Goal: Leave review/rating

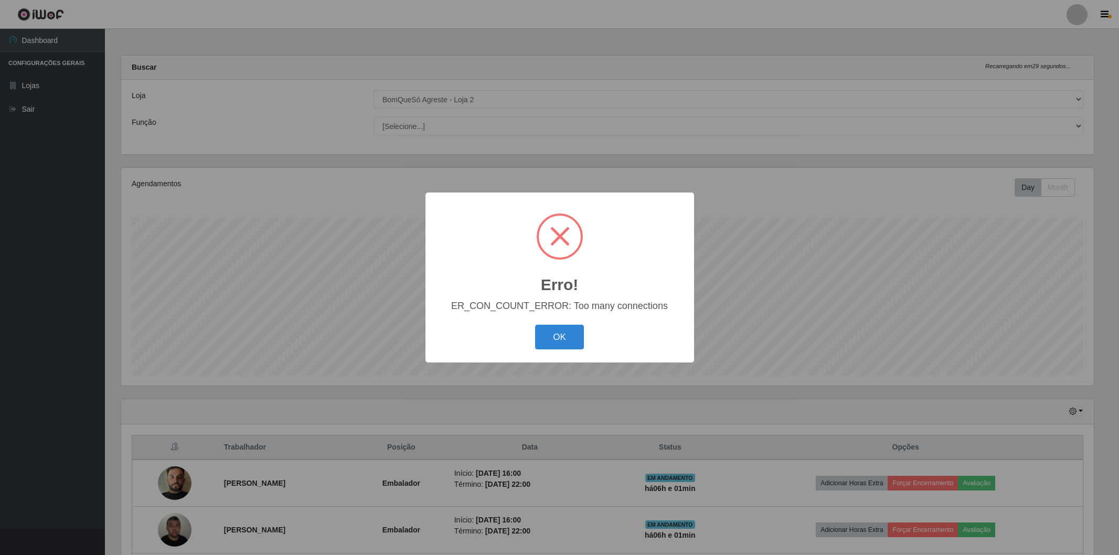
select select "214"
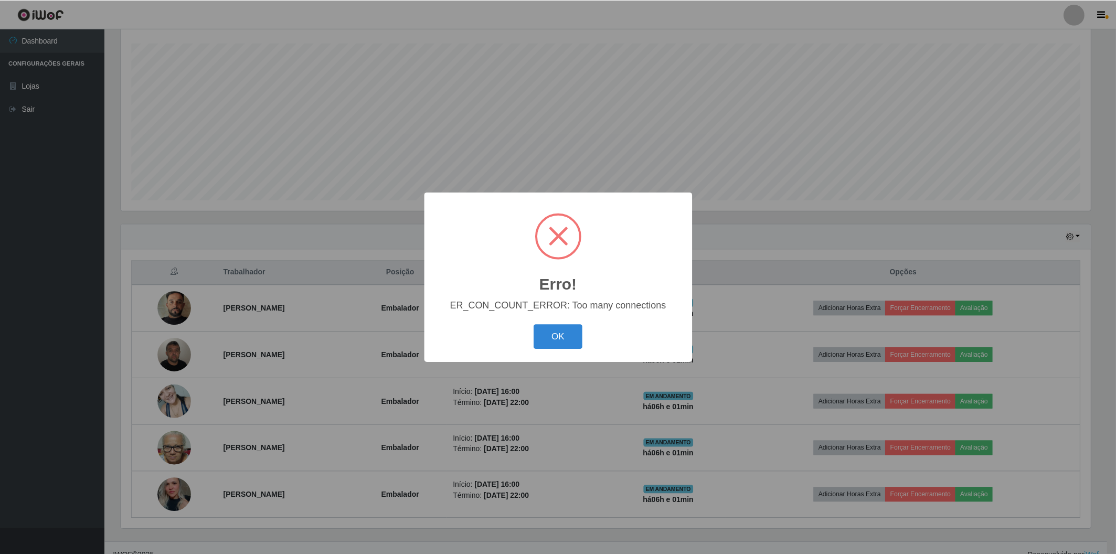
scroll to position [217, 972]
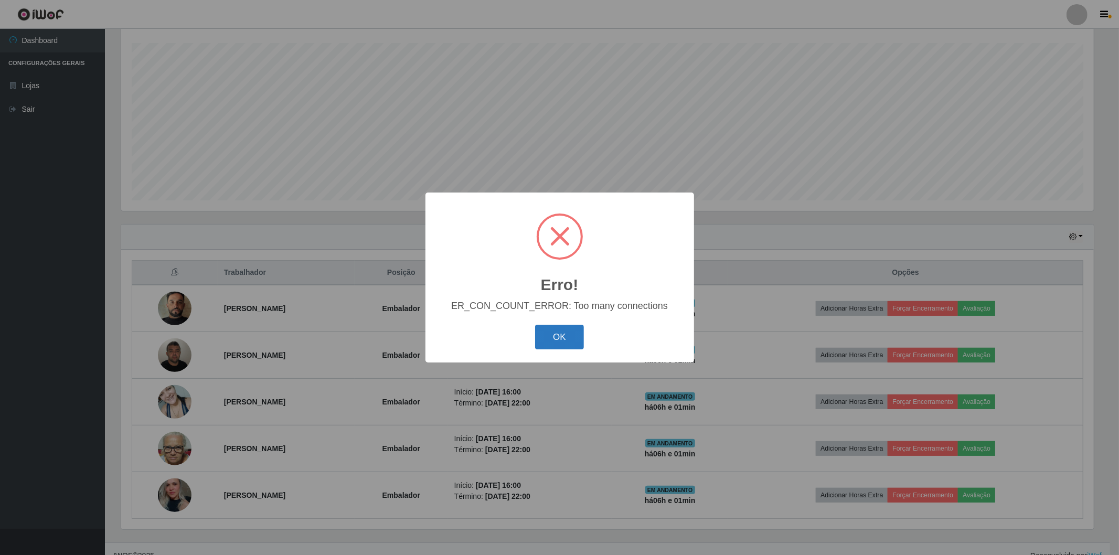
click at [560, 344] on button "OK" at bounding box center [559, 337] width 49 height 25
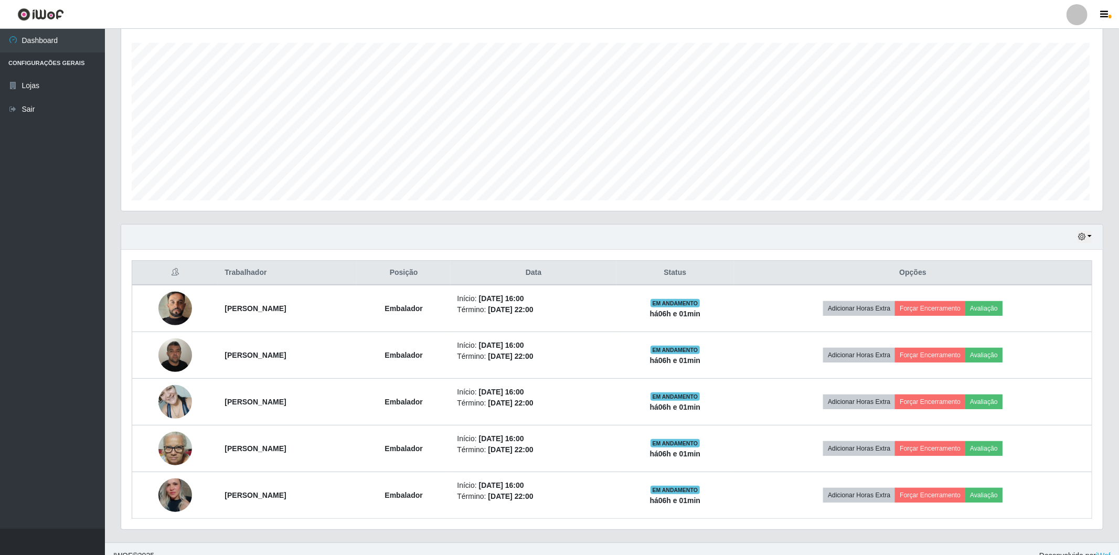
scroll to position [217, 978]
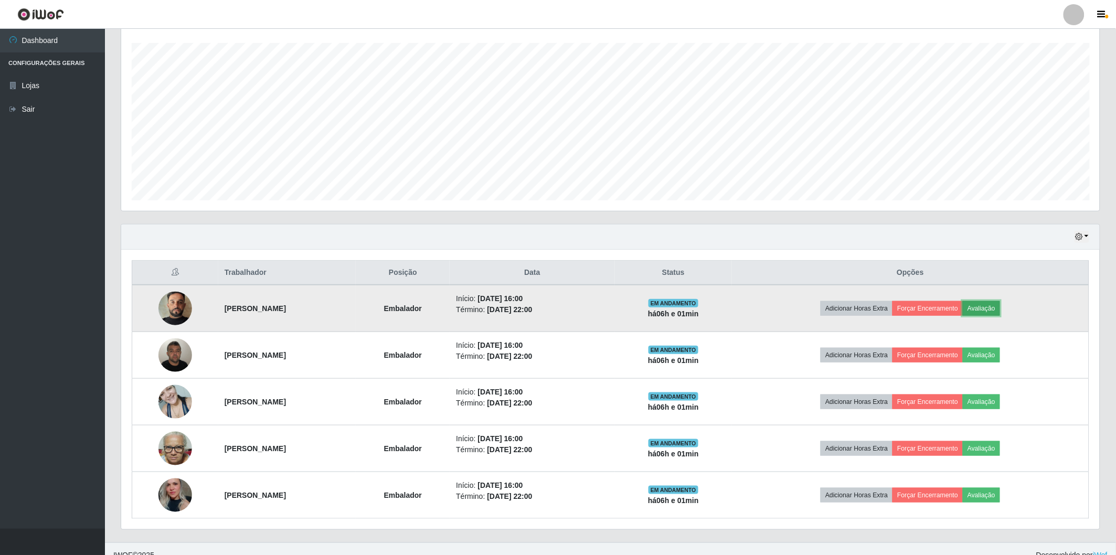
click at [999, 308] on button "Avaliação" at bounding box center [981, 308] width 37 height 15
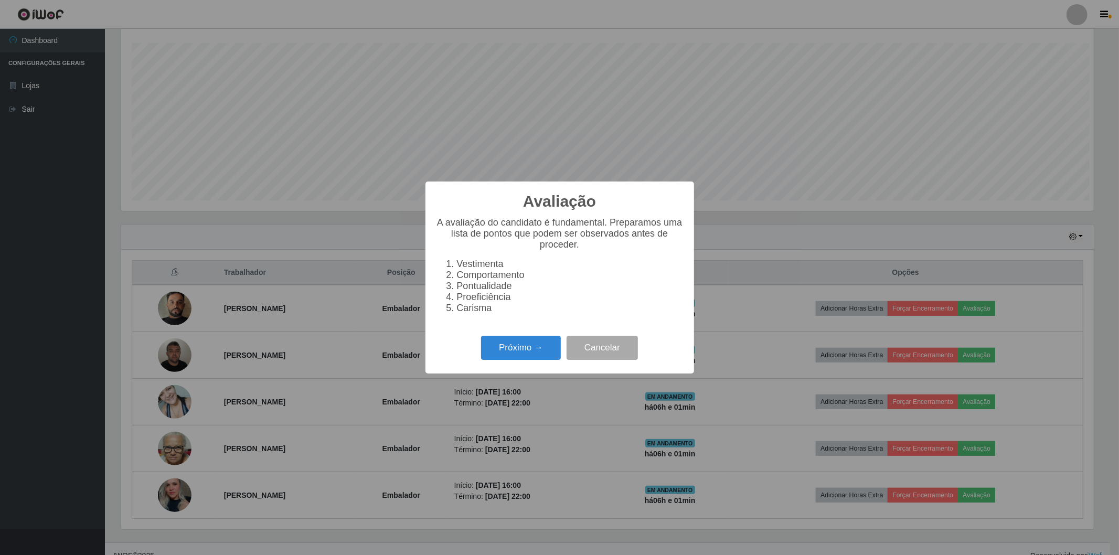
scroll to position [217, 972]
click at [509, 346] on button "Próximo →" at bounding box center [521, 348] width 80 height 25
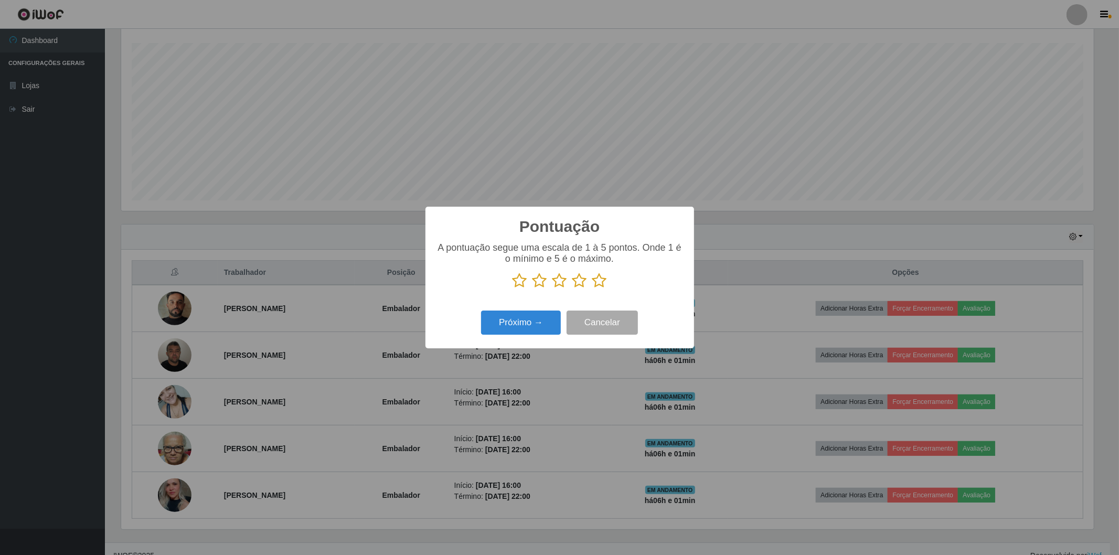
scroll to position [524331, 523576]
drag, startPoint x: 584, startPoint y: 284, endPoint x: 590, endPoint y: 282, distance: 6.0
click at [590, 282] on p at bounding box center [560, 281] width 248 height 16
click at [602, 279] on icon at bounding box center [599, 281] width 15 height 16
click at [592, 289] on input "radio" at bounding box center [592, 289] width 0 height 0
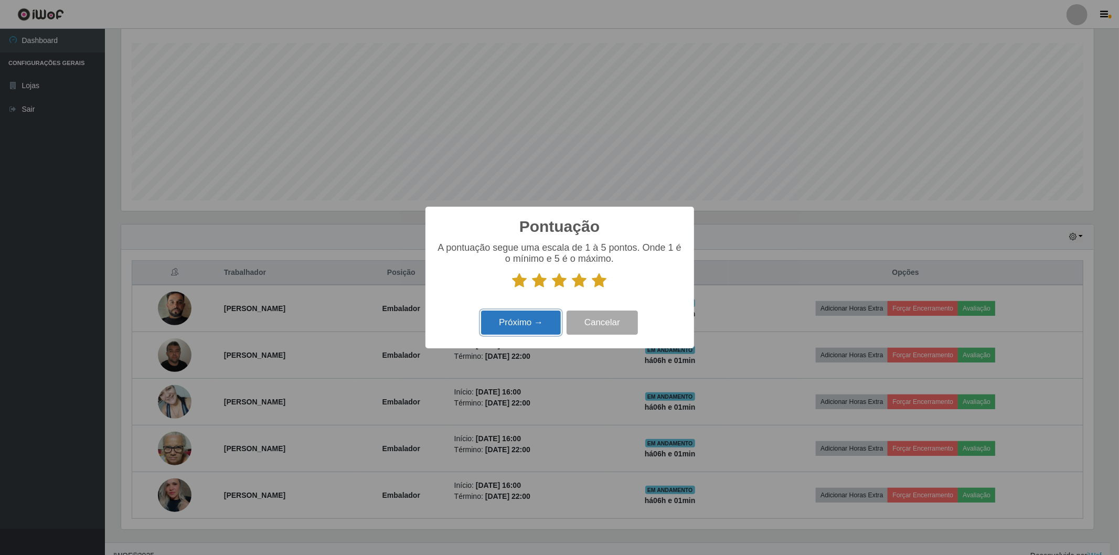
click at [492, 329] on button "Próximo →" at bounding box center [521, 323] width 80 height 25
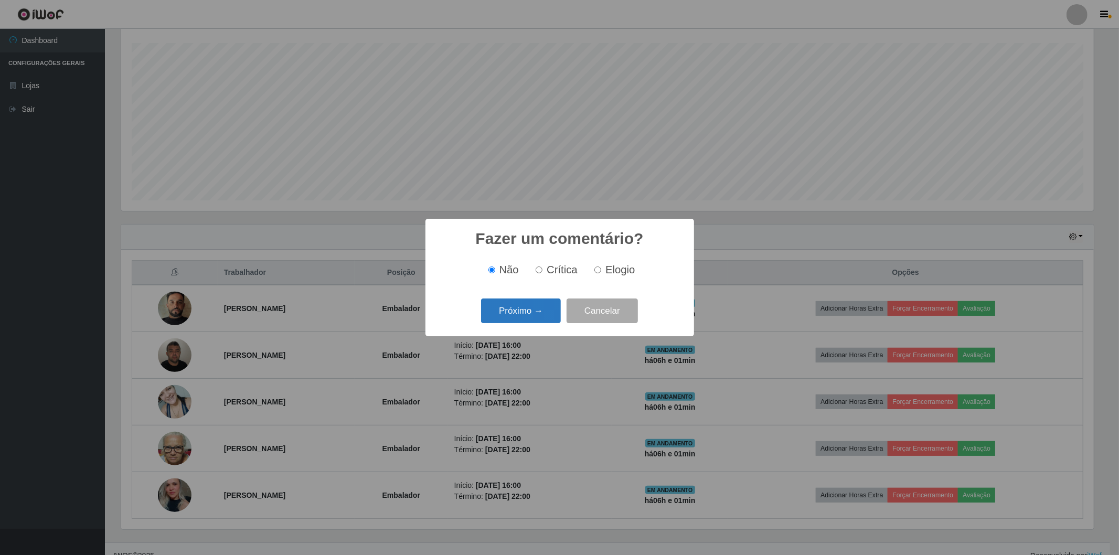
click at [514, 318] on button "Próximo →" at bounding box center [521, 310] width 80 height 25
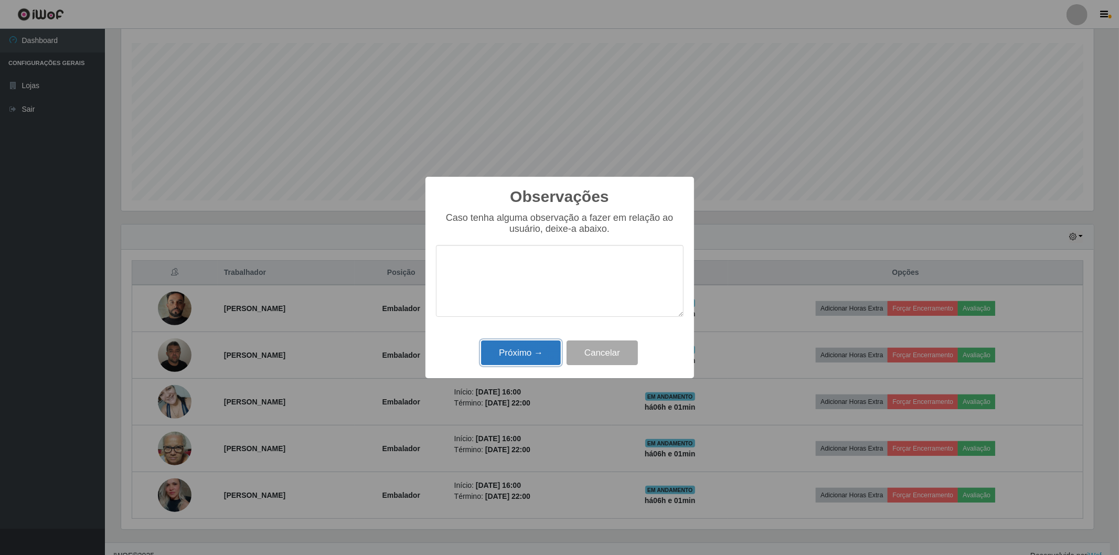
click at [523, 355] on button "Próximo →" at bounding box center [521, 352] width 80 height 25
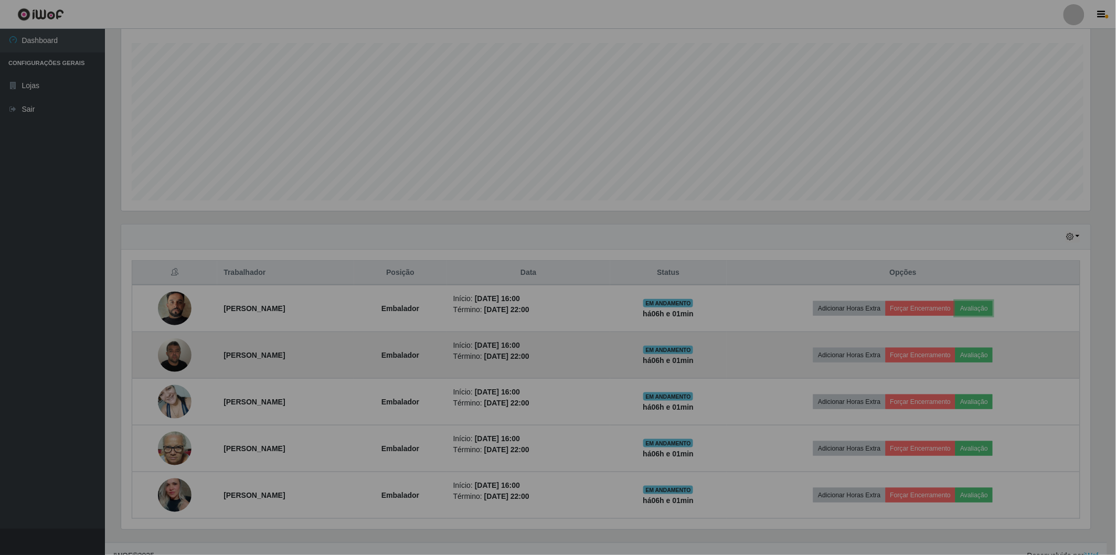
scroll to position [217, 978]
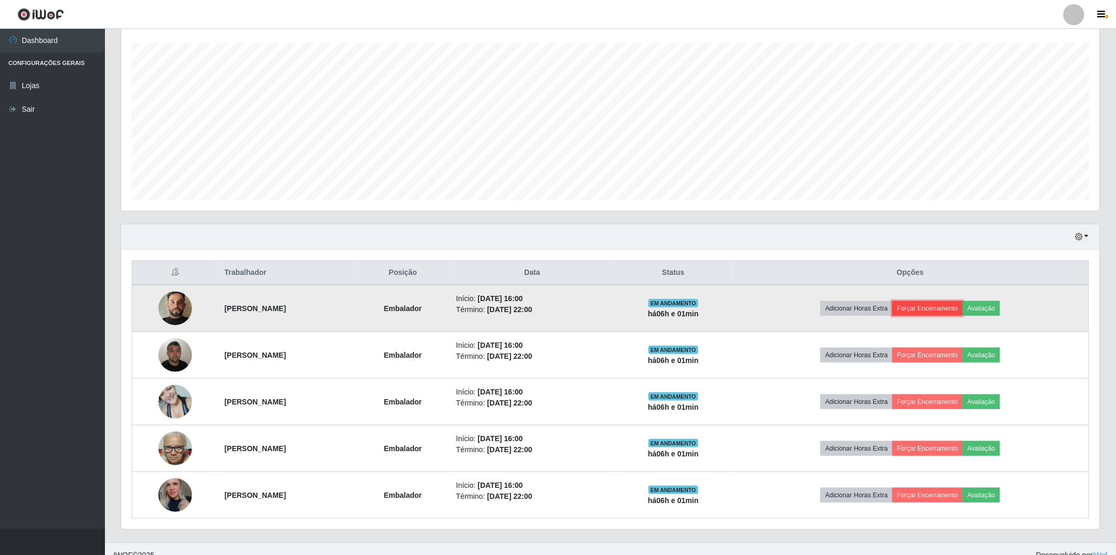
click at [933, 305] on button "Forçar Encerramento" at bounding box center [927, 308] width 70 height 15
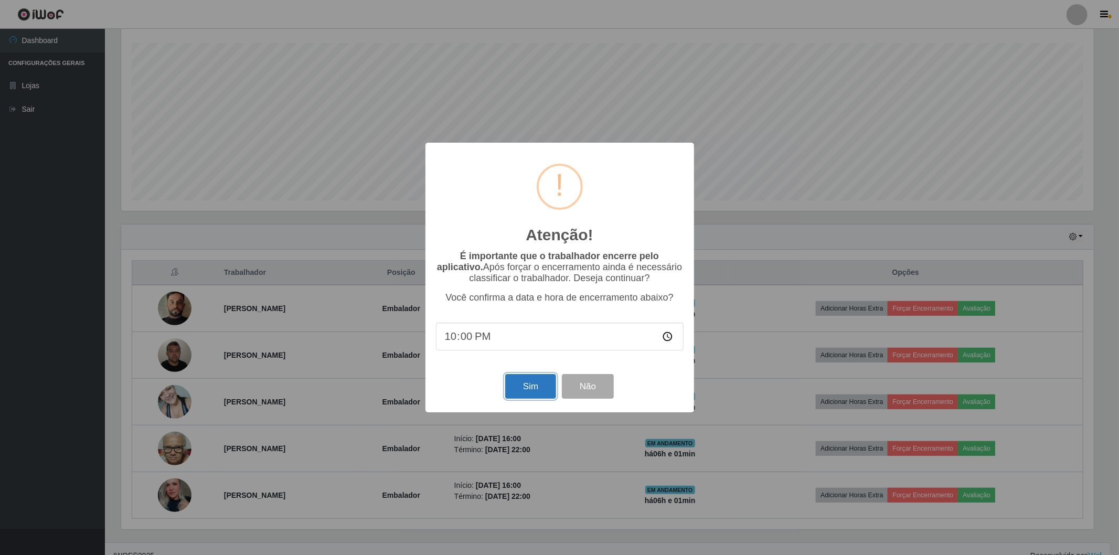
click at [539, 386] on button "Sim" at bounding box center [530, 386] width 51 height 25
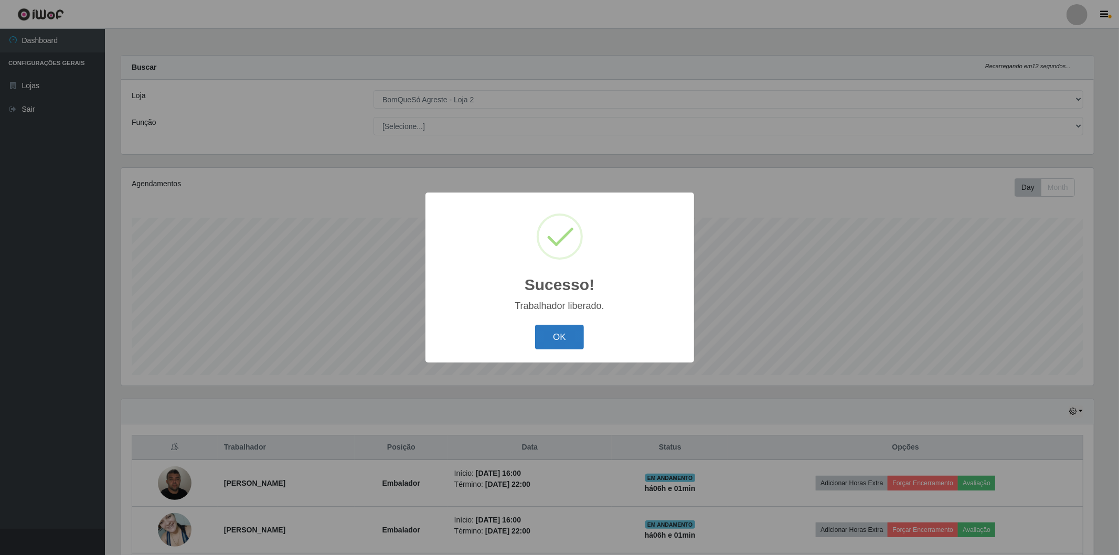
click at [569, 336] on button "OK" at bounding box center [559, 337] width 49 height 25
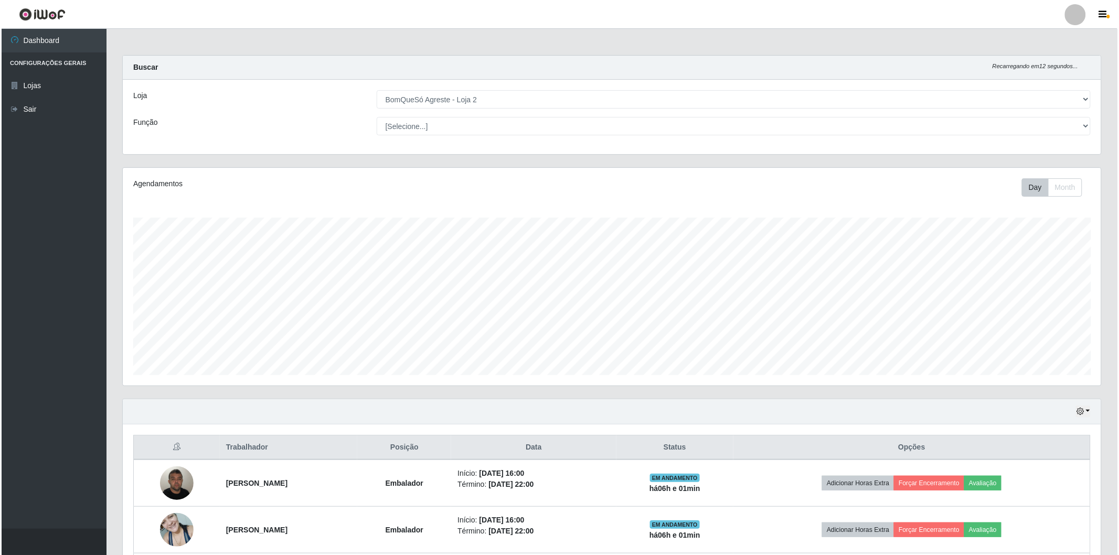
scroll to position [142, 0]
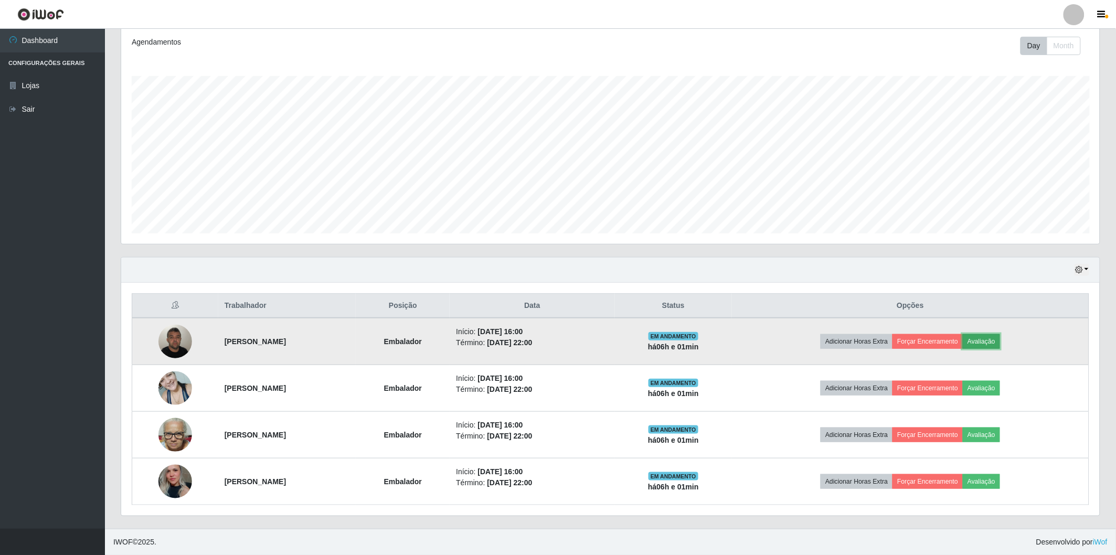
click at [1000, 334] on button "Avaliação" at bounding box center [981, 341] width 37 height 15
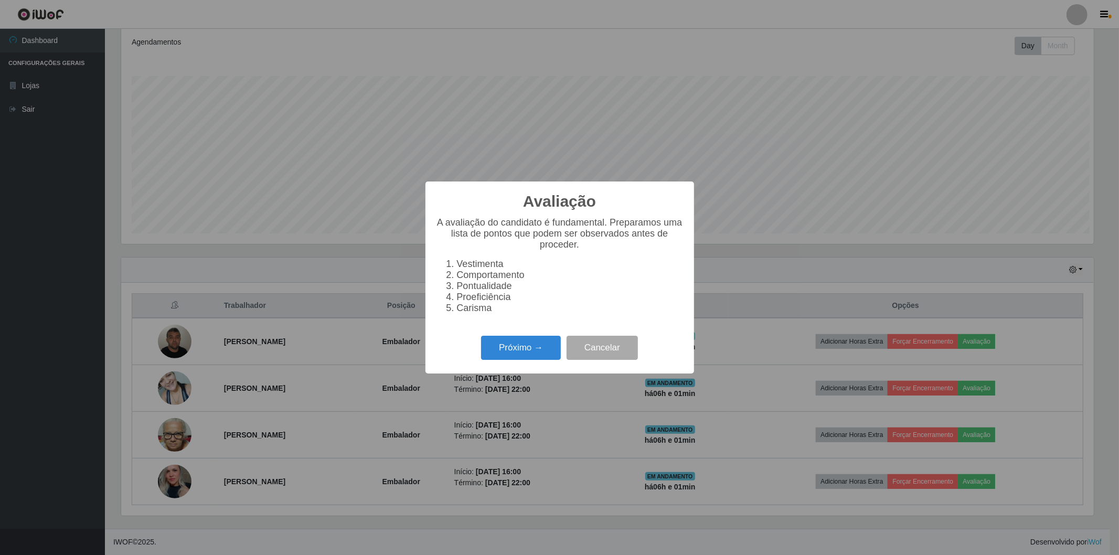
scroll to position [217, 972]
click at [503, 337] on button "Próximo →" at bounding box center [521, 348] width 80 height 25
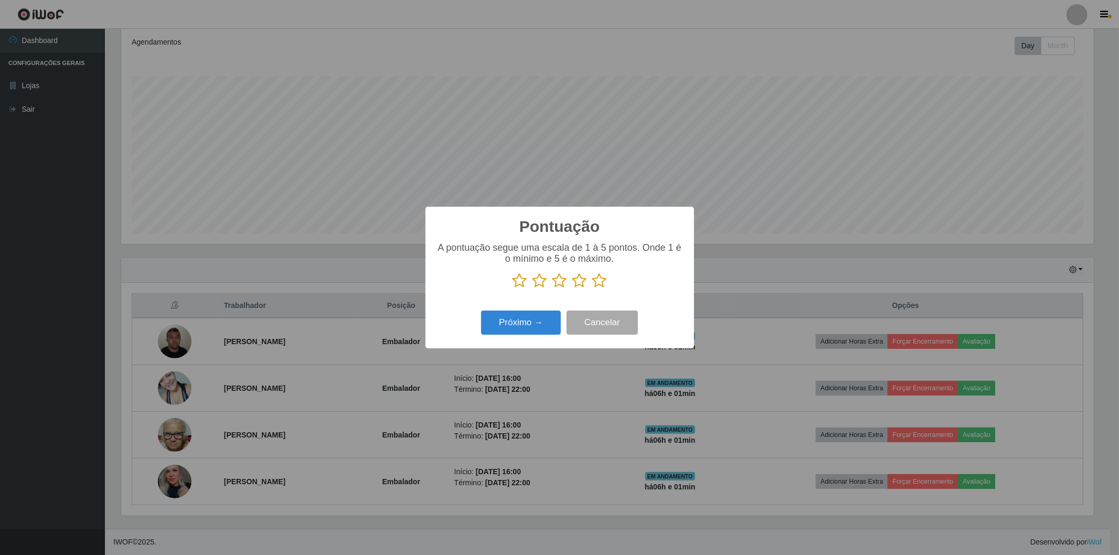
scroll to position [524331, 523576]
click at [596, 279] on icon at bounding box center [599, 281] width 15 height 16
click at [592, 289] on input "radio" at bounding box center [592, 289] width 0 height 0
click at [531, 323] on button "Próximo →" at bounding box center [521, 323] width 80 height 25
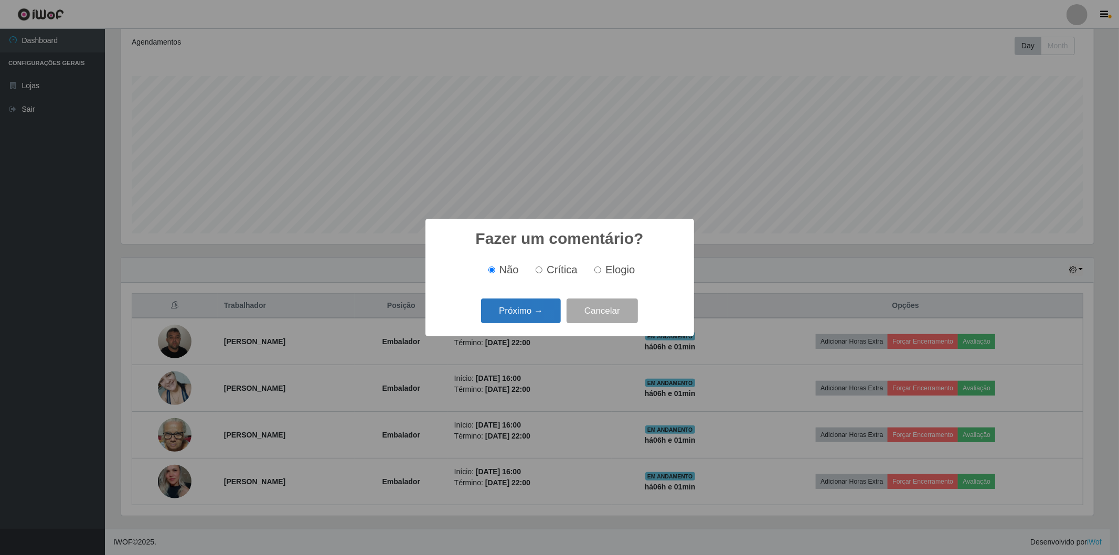
click at [531, 323] on button "Próximo →" at bounding box center [521, 310] width 80 height 25
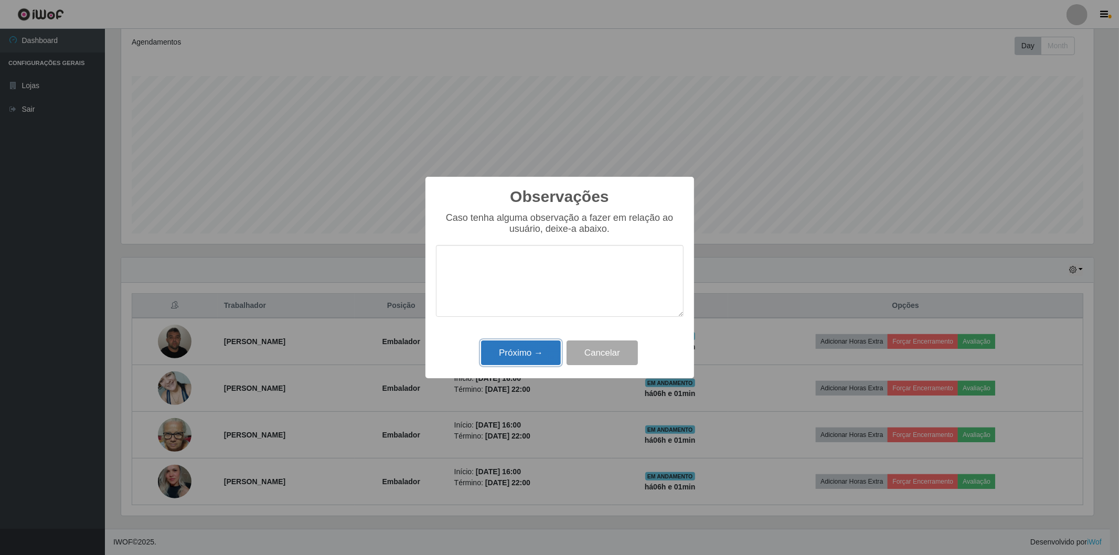
click at [531, 348] on button "Próximo →" at bounding box center [521, 352] width 80 height 25
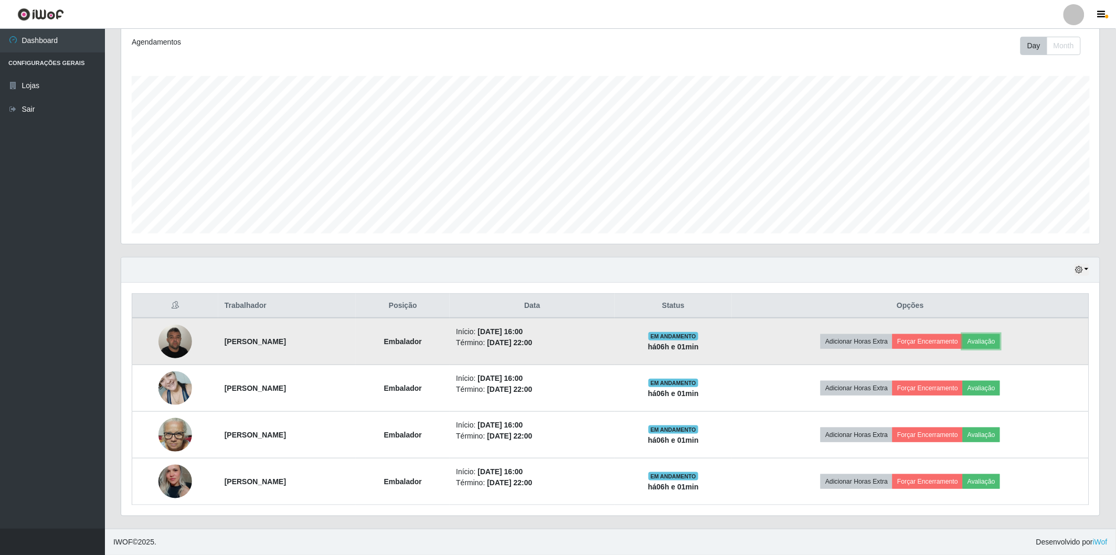
scroll to position [217, 978]
click at [955, 341] on button "Forçar Encerramento" at bounding box center [927, 341] width 70 height 15
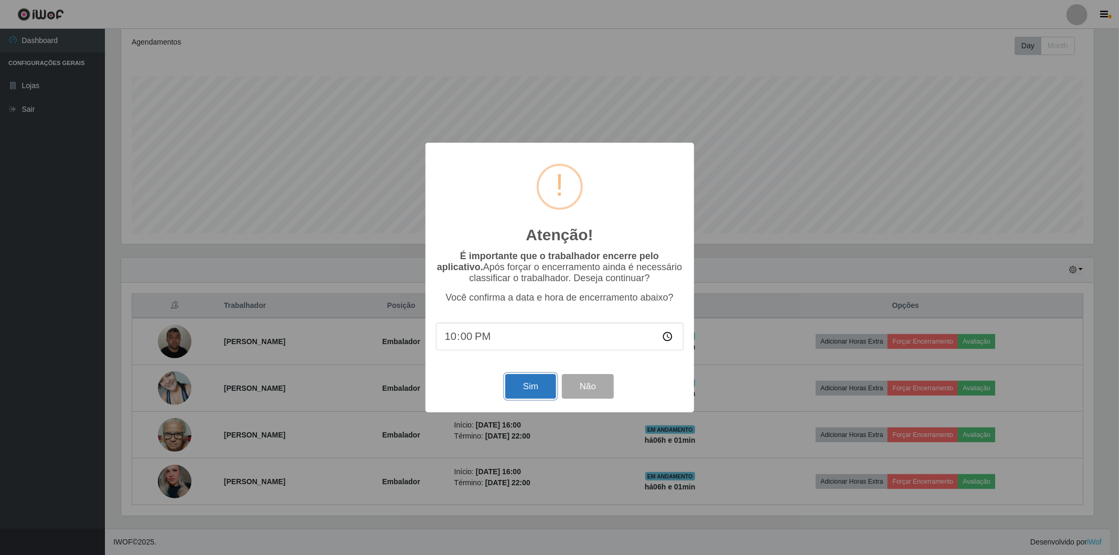
click at [526, 378] on button "Sim" at bounding box center [530, 386] width 51 height 25
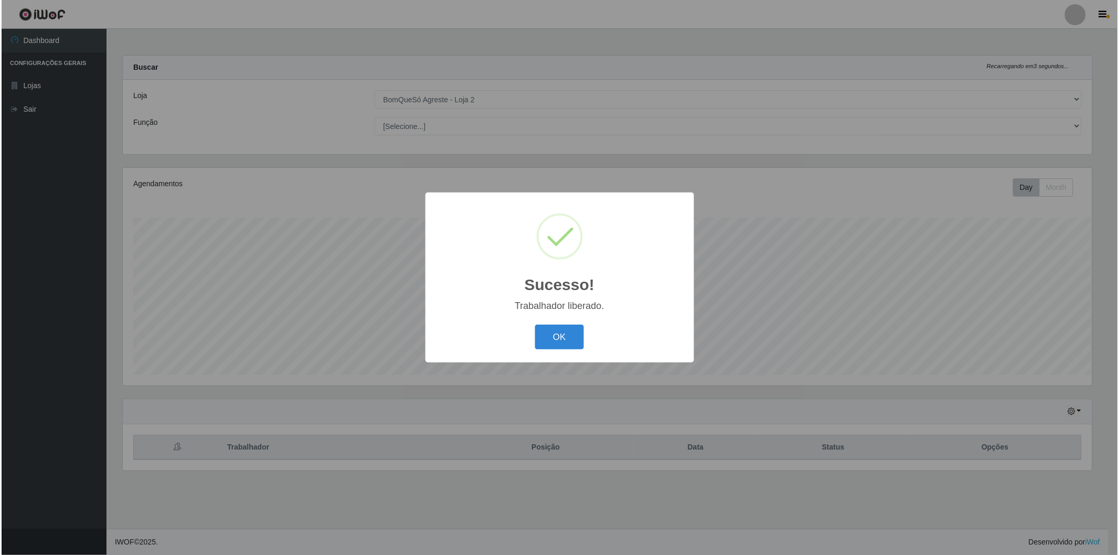
scroll to position [0, 0]
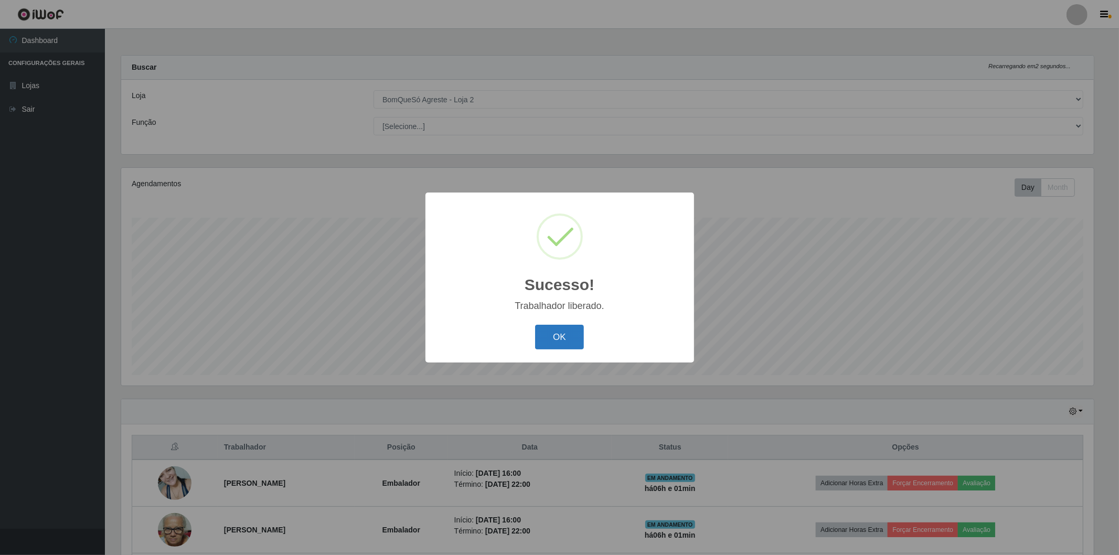
click at [563, 332] on button "OK" at bounding box center [559, 337] width 49 height 25
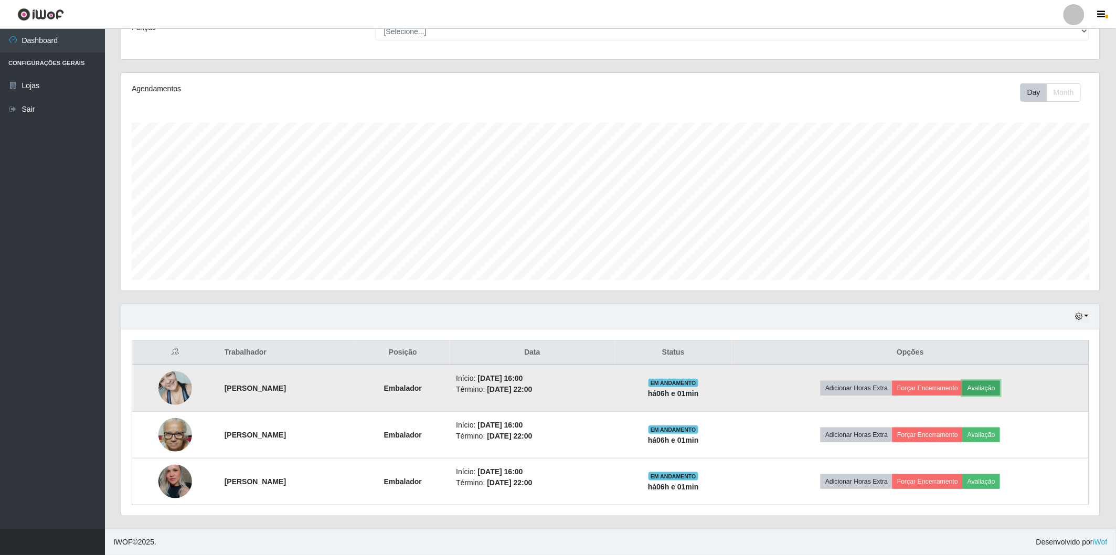
click at [1000, 391] on button "Avaliação" at bounding box center [981, 388] width 37 height 15
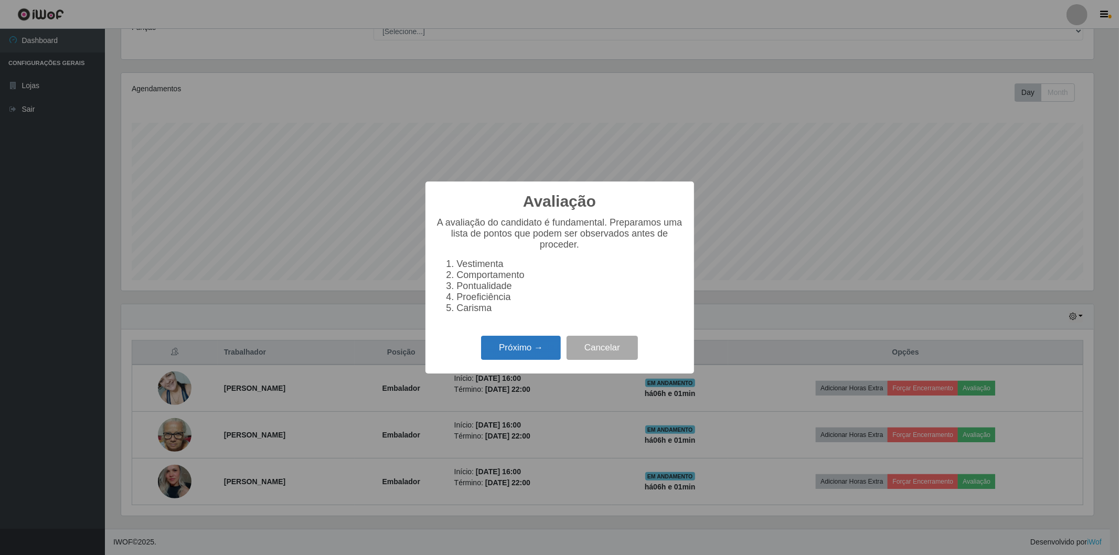
click at [526, 342] on button "Próximo →" at bounding box center [521, 348] width 80 height 25
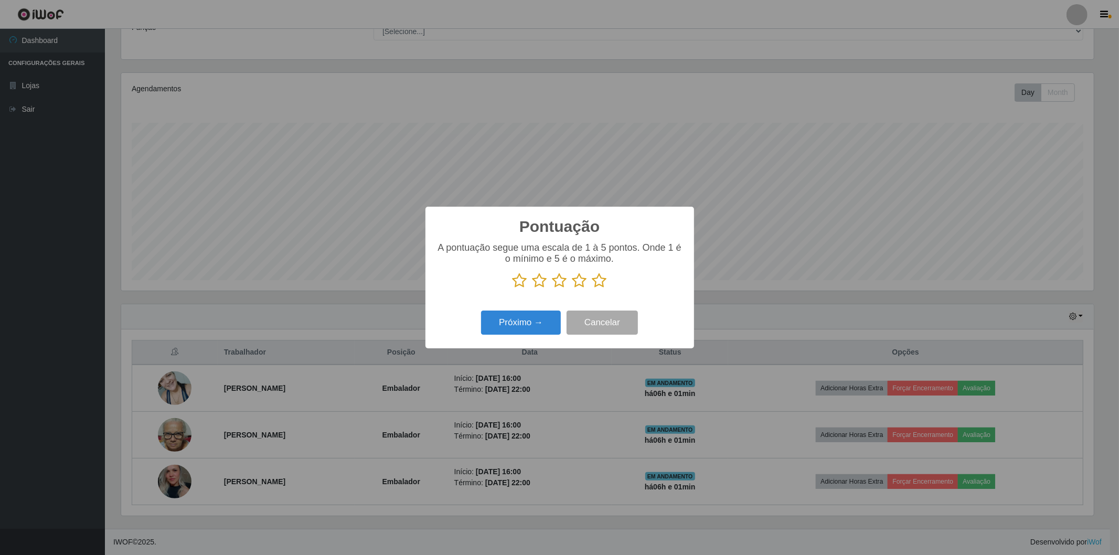
drag, startPoint x: 604, startPoint y: 275, endPoint x: 596, endPoint y: 280, distance: 9.5
click at [602, 278] on icon at bounding box center [599, 281] width 15 height 16
click at [592, 289] on input "radio" at bounding box center [592, 289] width 0 height 0
click at [596, 280] on icon at bounding box center [599, 281] width 15 height 16
click at [592, 289] on input "radio" at bounding box center [592, 289] width 0 height 0
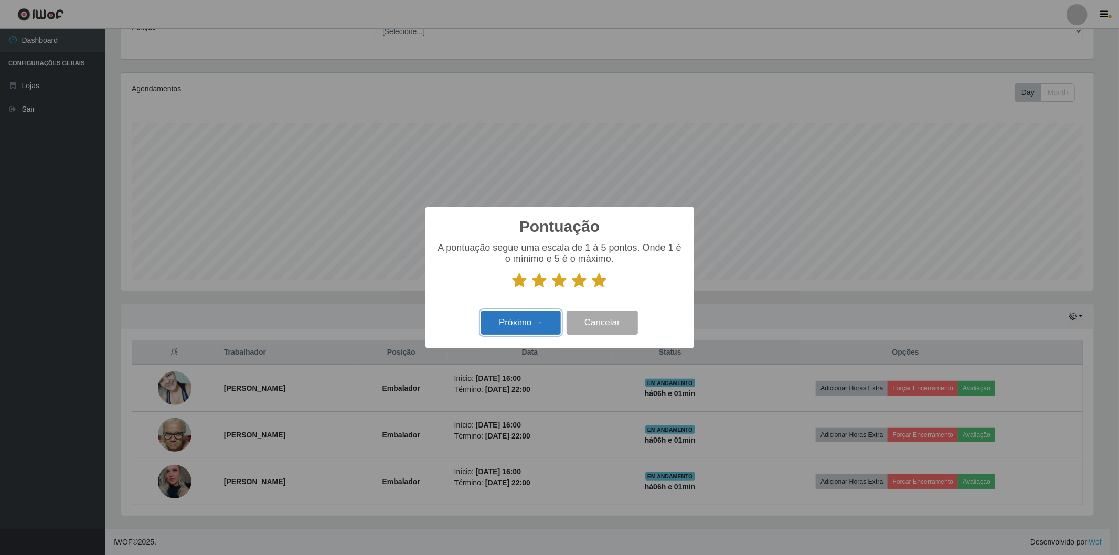
click at [530, 318] on button "Próximo →" at bounding box center [521, 323] width 80 height 25
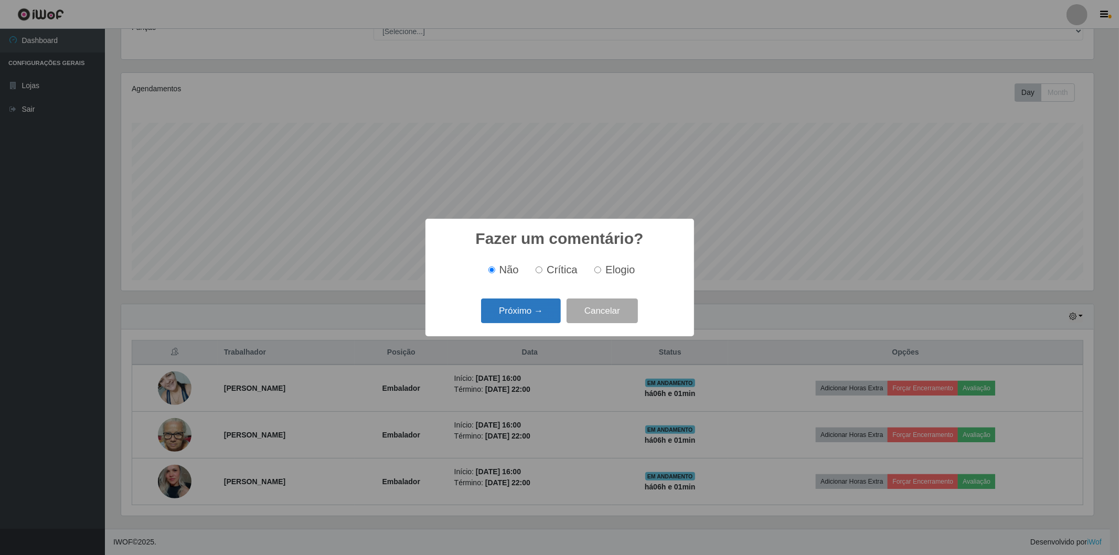
click at [529, 318] on button "Próximo →" at bounding box center [521, 310] width 80 height 25
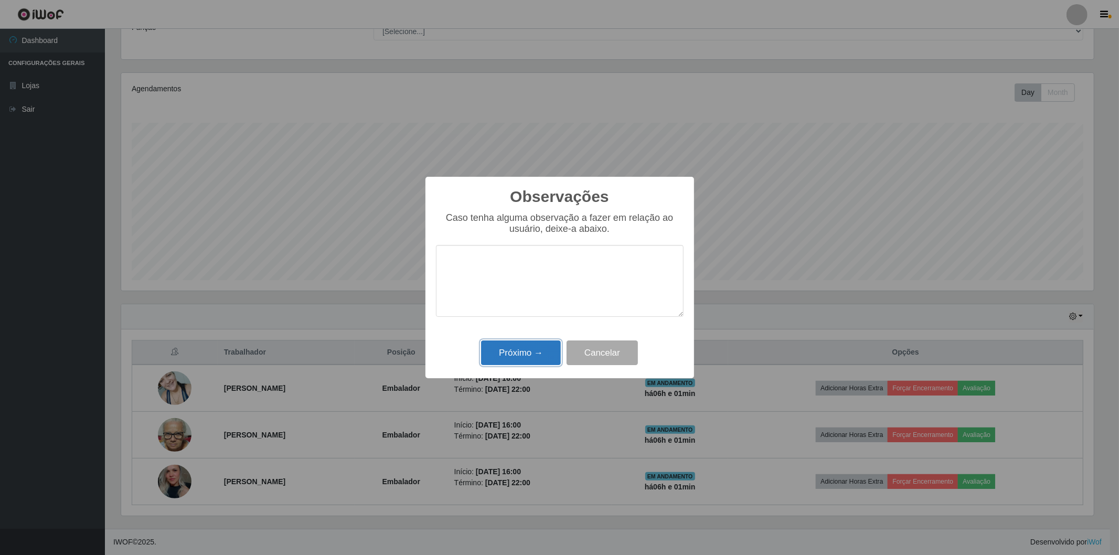
click at [533, 355] on button "Próximo →" at bounding box center [521, 352] width 80 height 25
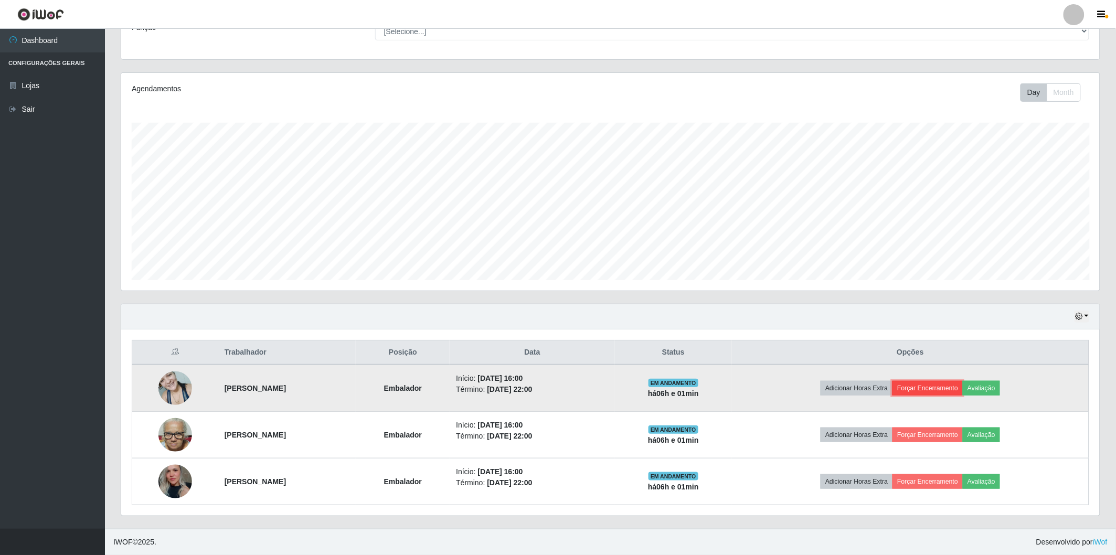
click at [924, 383] on button "Forçar Encerramento" at bounding box center [927, 388] width 70 height 15
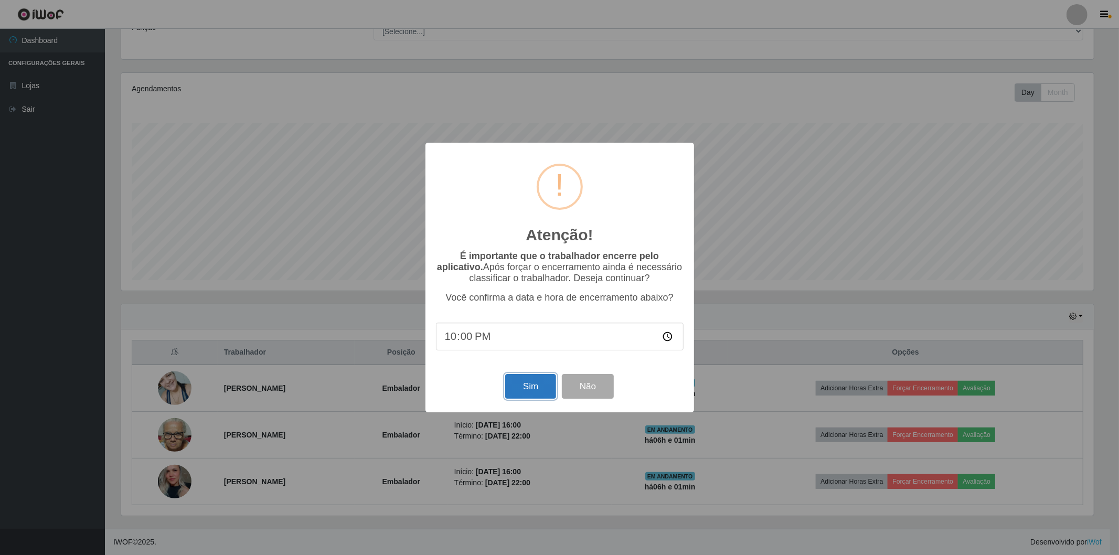
click at [527, 382] on button "Sim" at bounding box center [530, 386] width 51 height 25
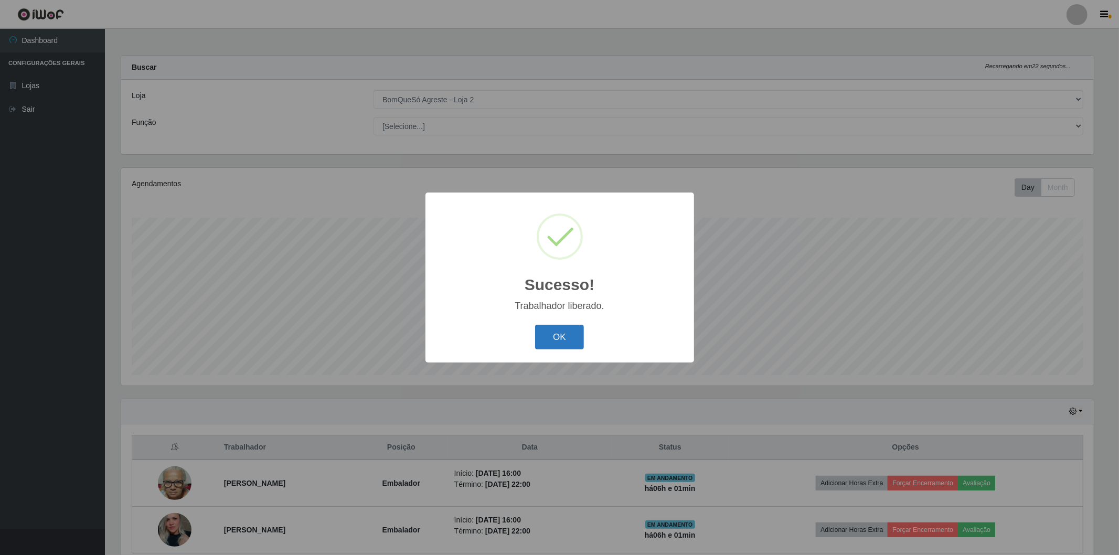
click at [559, 341] on button "OK" at bounding box center [559, 337] width 49 height 25
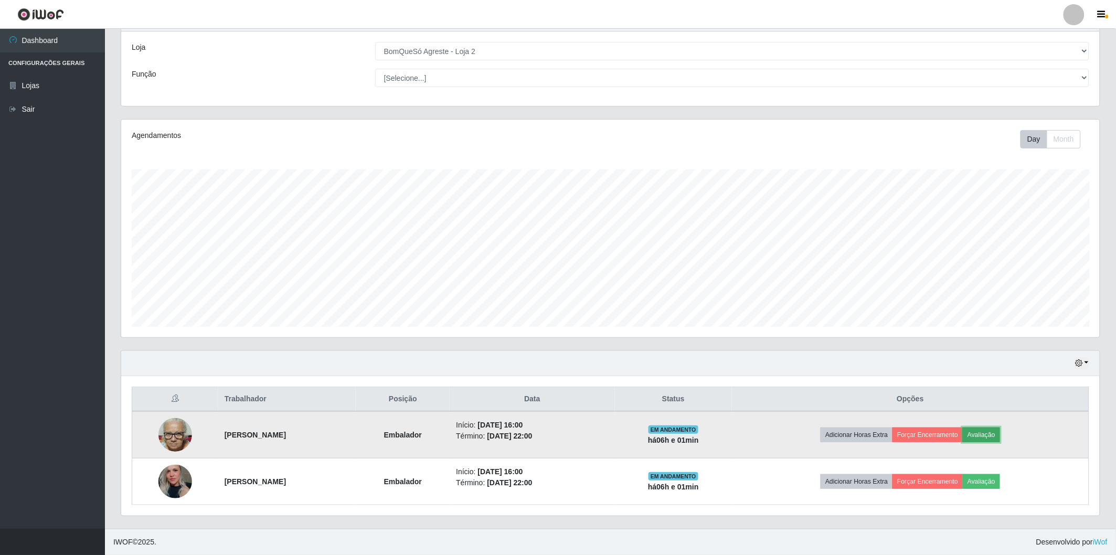
click at [999, 433] on button "Avaliação" at bounding box center [981, 435] width 37 height 15
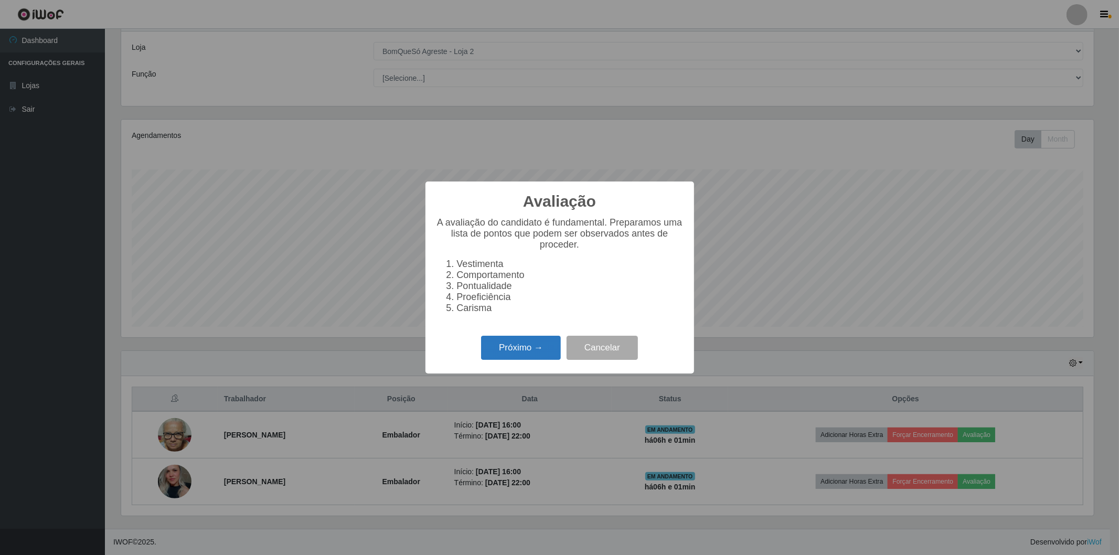
click at [537, 345] on button "Próximo →" at bounding box center [521, 348] width 80 height 25
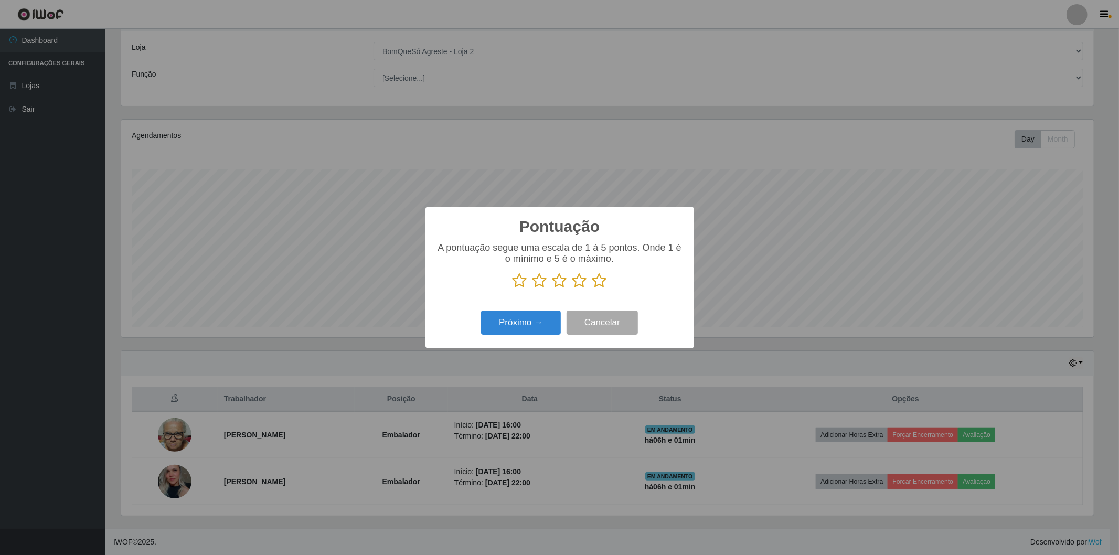
click at [600, 283] on icon at bounding box center [599, 281] width 15 height 16
click at [592, 289] on input "radio" at bounding box center [592, 289] width 0 height 0
click at [517, 332] on button "Próximo →" at bounding box center [521, 323] width 80 height 25
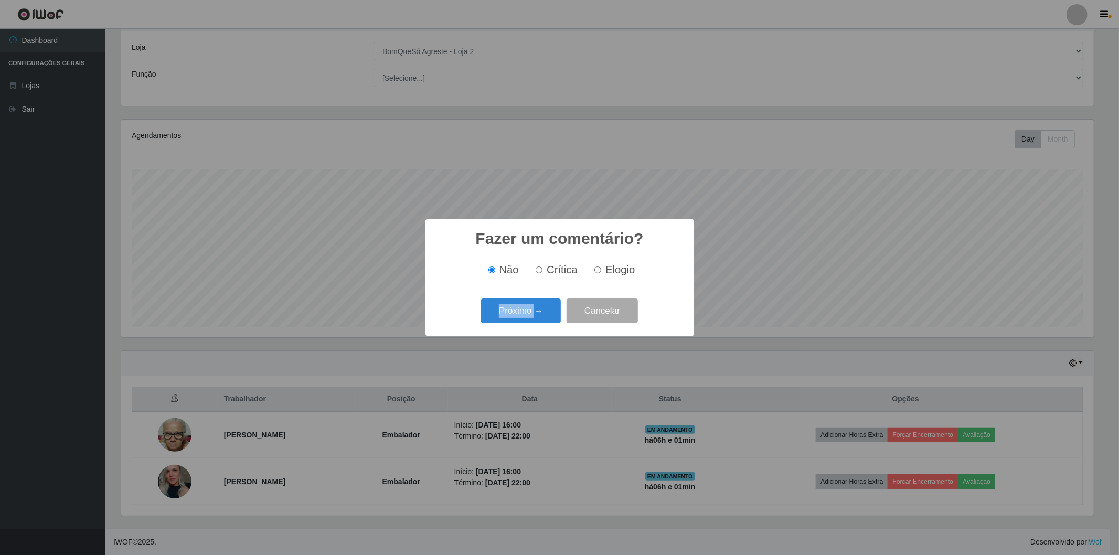
click at [517, 332] on div "Fazer um comentário? × Não Crítica Elogio Próximo → Cancelar" at bounding box center [559, 277] width 269 height 117
click at [518, 325] on div "Próximo → Cancelar" at bounding box center [560, 311] width 248 height 30
click at [520, 323] on div "Próximo → Cancelar" at bounding box center [560, 311] width 248 height 30
click at [521, 316] on button "Próximo →" at bounding box center [521, 310] width 80 height 25
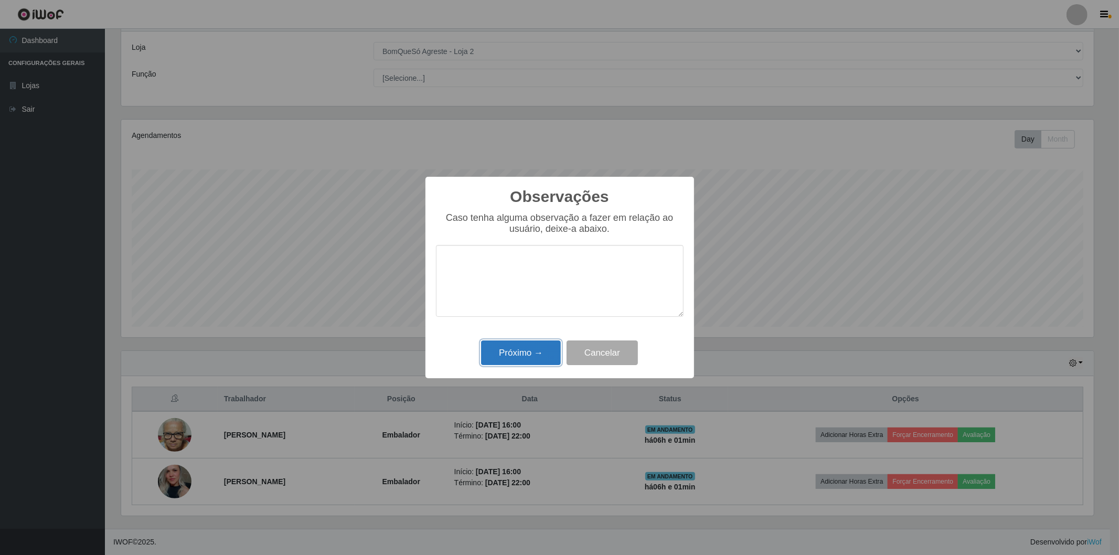
click at [521, 356] on button "Próximo →" at bounding box center [521, 352] width 80 height 25
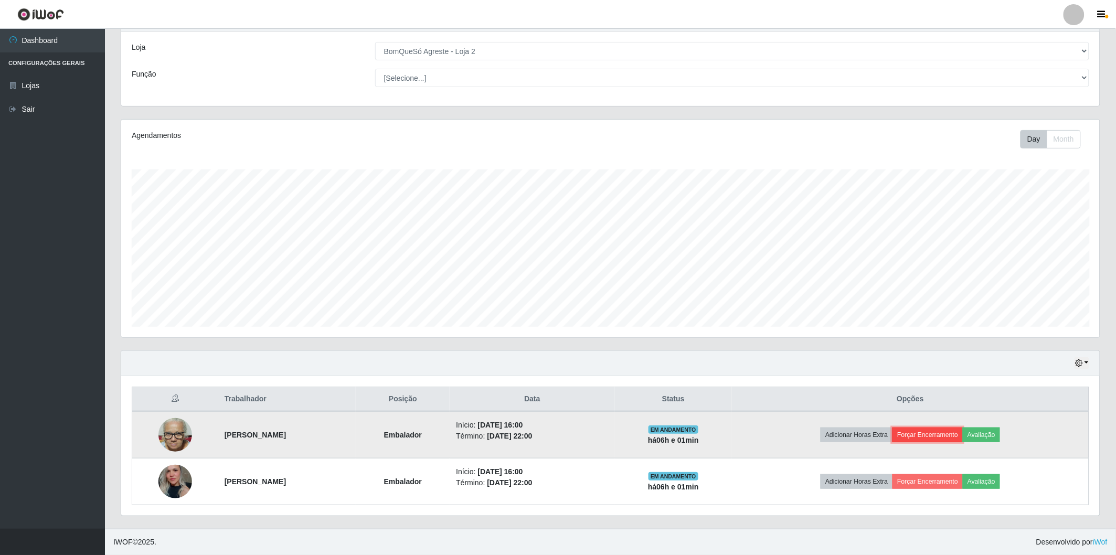
click at [934, 432] on button "Forçar Encerramento" at bounding box center [927, 435] width 70 height 15
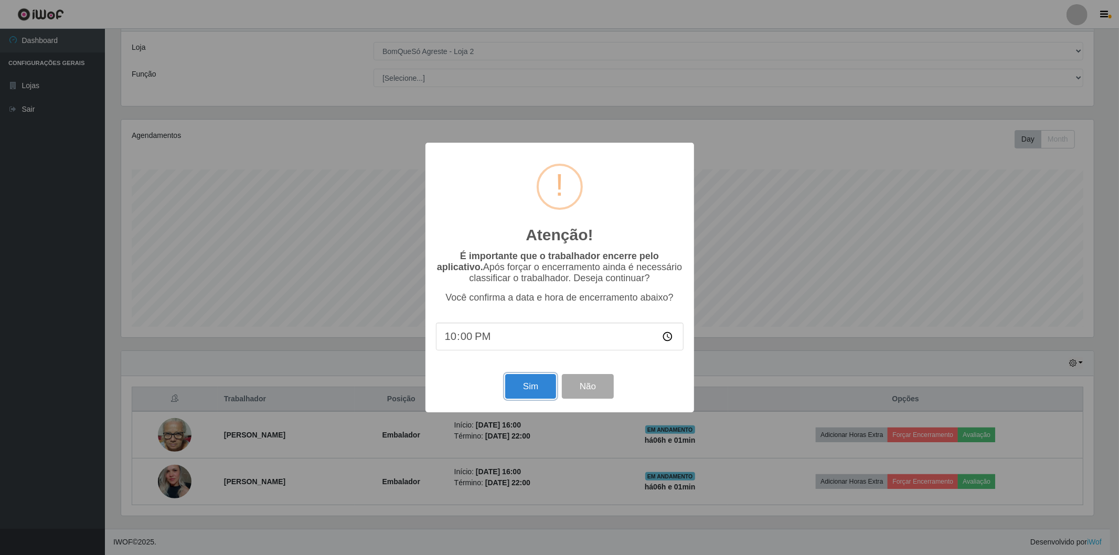
drag, startPoint x: 539, startPoint y: 389, endPoint x: 532, endPoint y: 387, distance: 7.6
click at [537, 389] on button "Sim" at bounding box center [530, 386] width 51 height 25
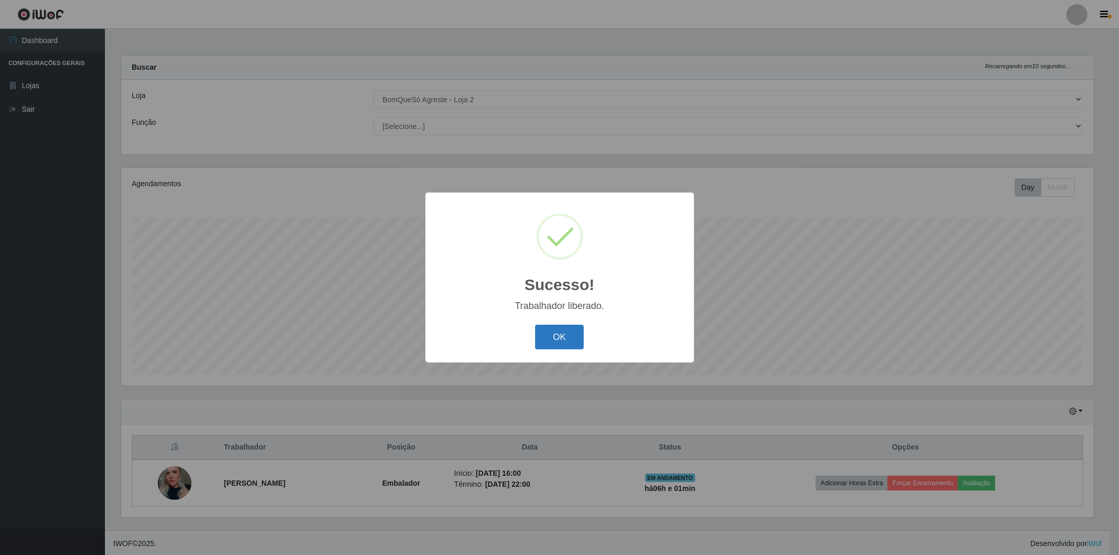
click at [549, 331] on button "OK" at bounding box center [559, 337] width 49 height 25
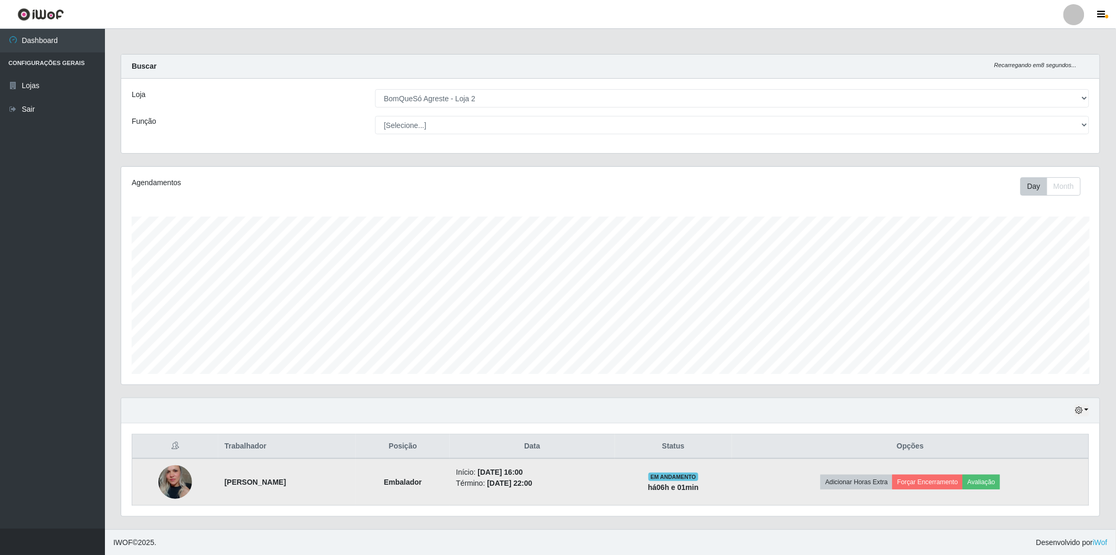
click at [175, 475] on img at bounding box center [175, 482] width 34 height 50
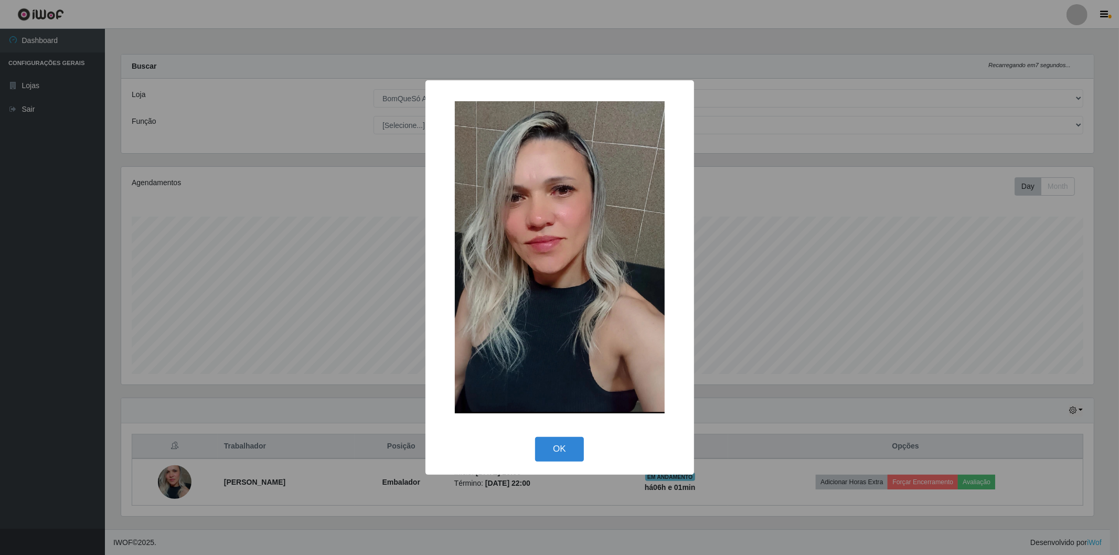
click at [176, 475] on div "× OK Cancel" at bounding box center [559, 277] width 1119 height 555
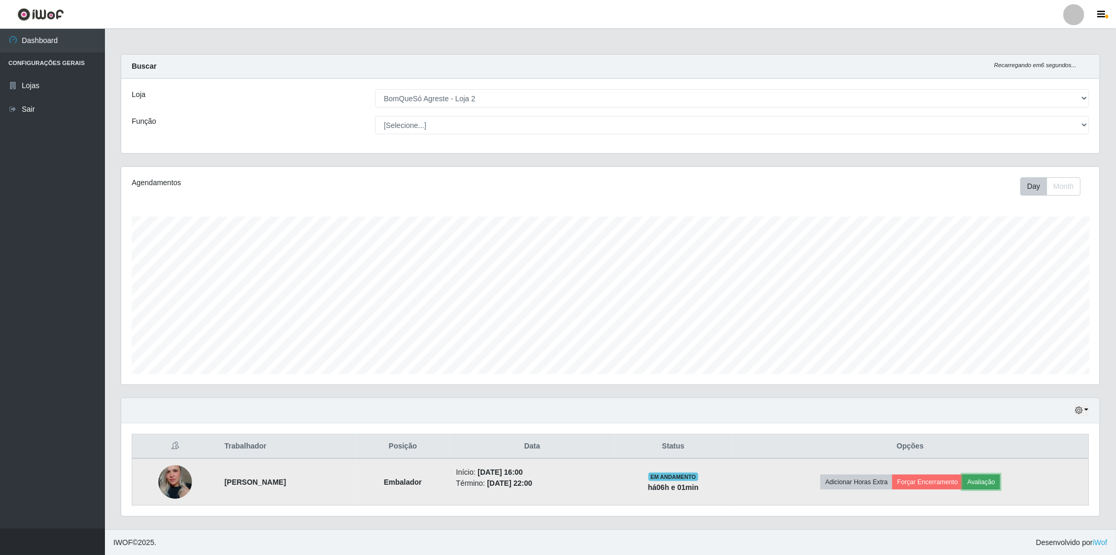
click at [1000, 483] on button "Avaliação" at bounding box center [981, 482] width 37 height 15
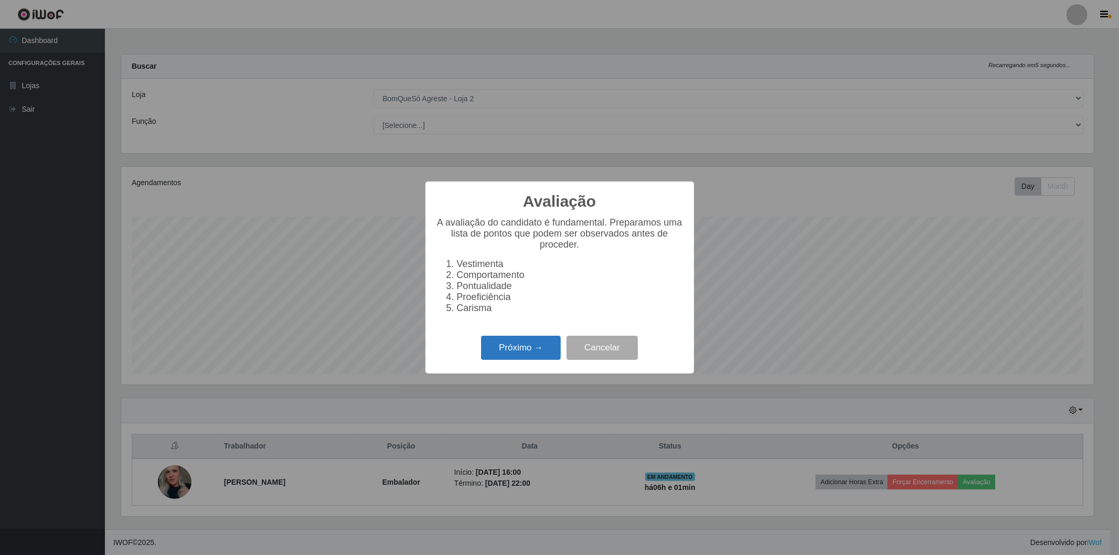
click at [548, 343] on button "Próximo →" at bounding box center [521, 348] width 80 height 25
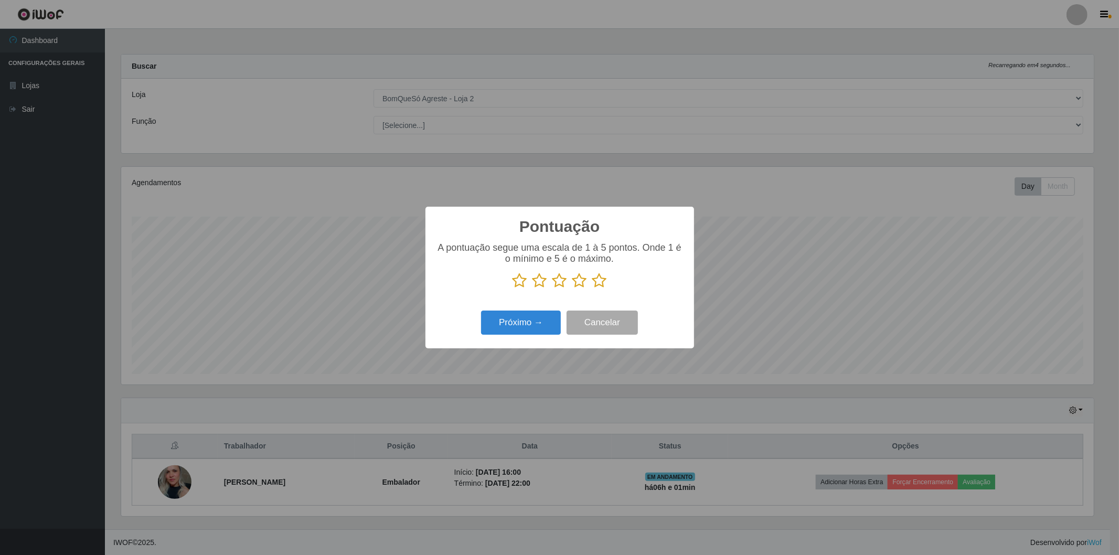
click at [596, 282] on icon at bounding box center [599, 281] width 15 height 16
click at [592, 289] on input "radio" at bounding box center [592, 289] width 0 height 0
click at [512, 328] on button "Próximo →" at bounding box center [521, 323] width 80 height 25
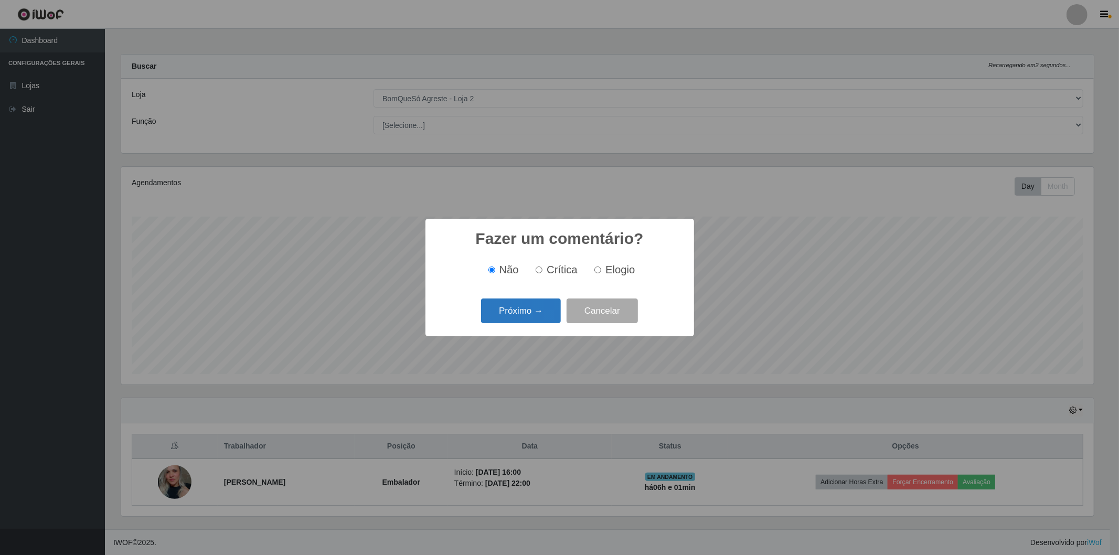
click at [517, 312] on button "Próximo →" at bounding box center [521, 310] width 80 height 25
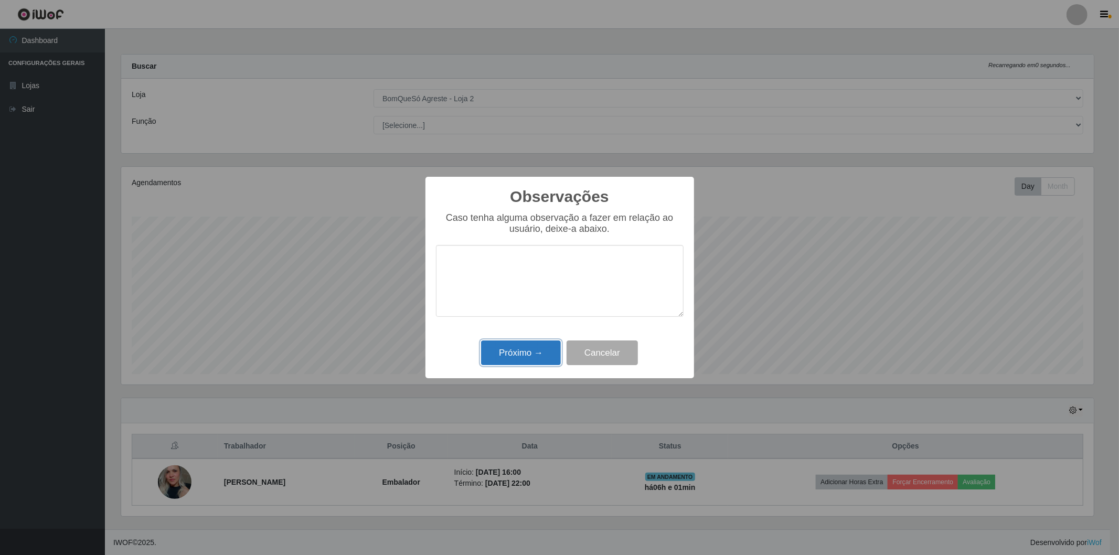
click at [516, 352] on button "Próximo →" at bounding box center [521, 352] width 80 height 25
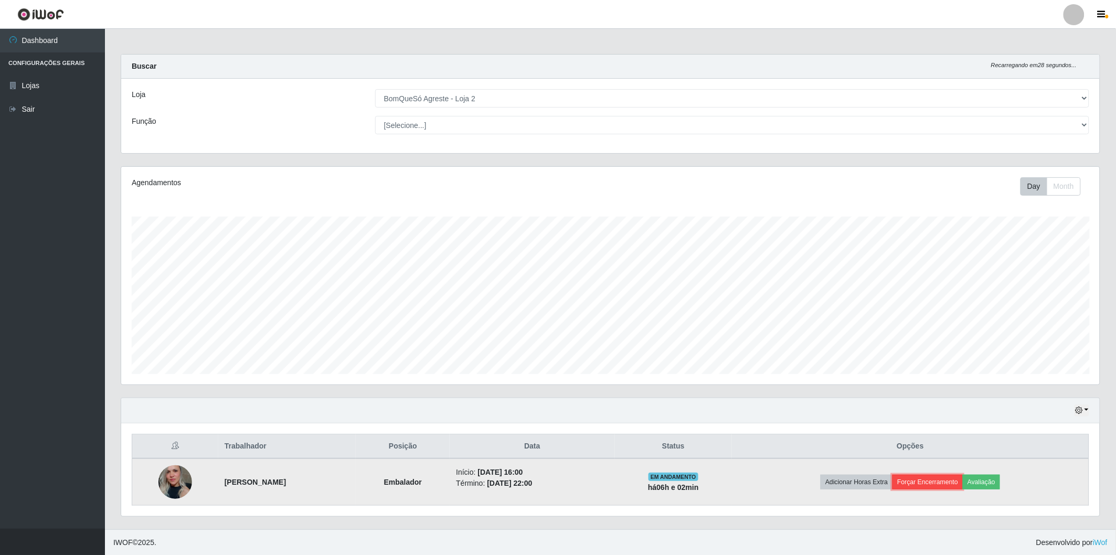
click at [935, 480] on button "Forçar Encerramento" at bounding box center [927, 482] width 70 height 15
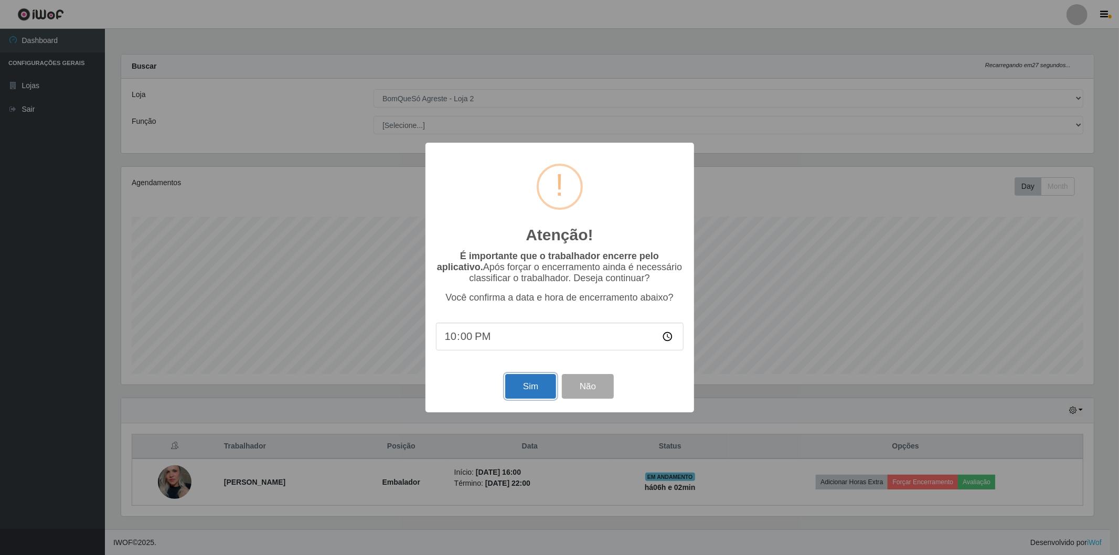
click at [541, 391] on button "Sim" at bounding box center [530, 386] width 51 height 25
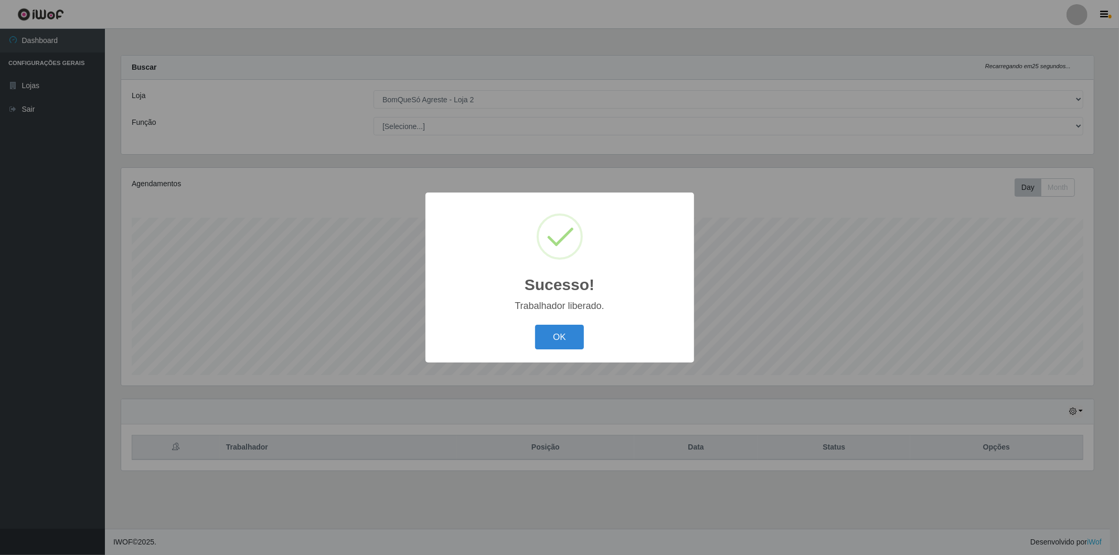
click at [567, 326] on button "OK" at bounding box center [559, 337] width 49 height 25
